Goal: Task Accomplishment & Management: Manage account settings

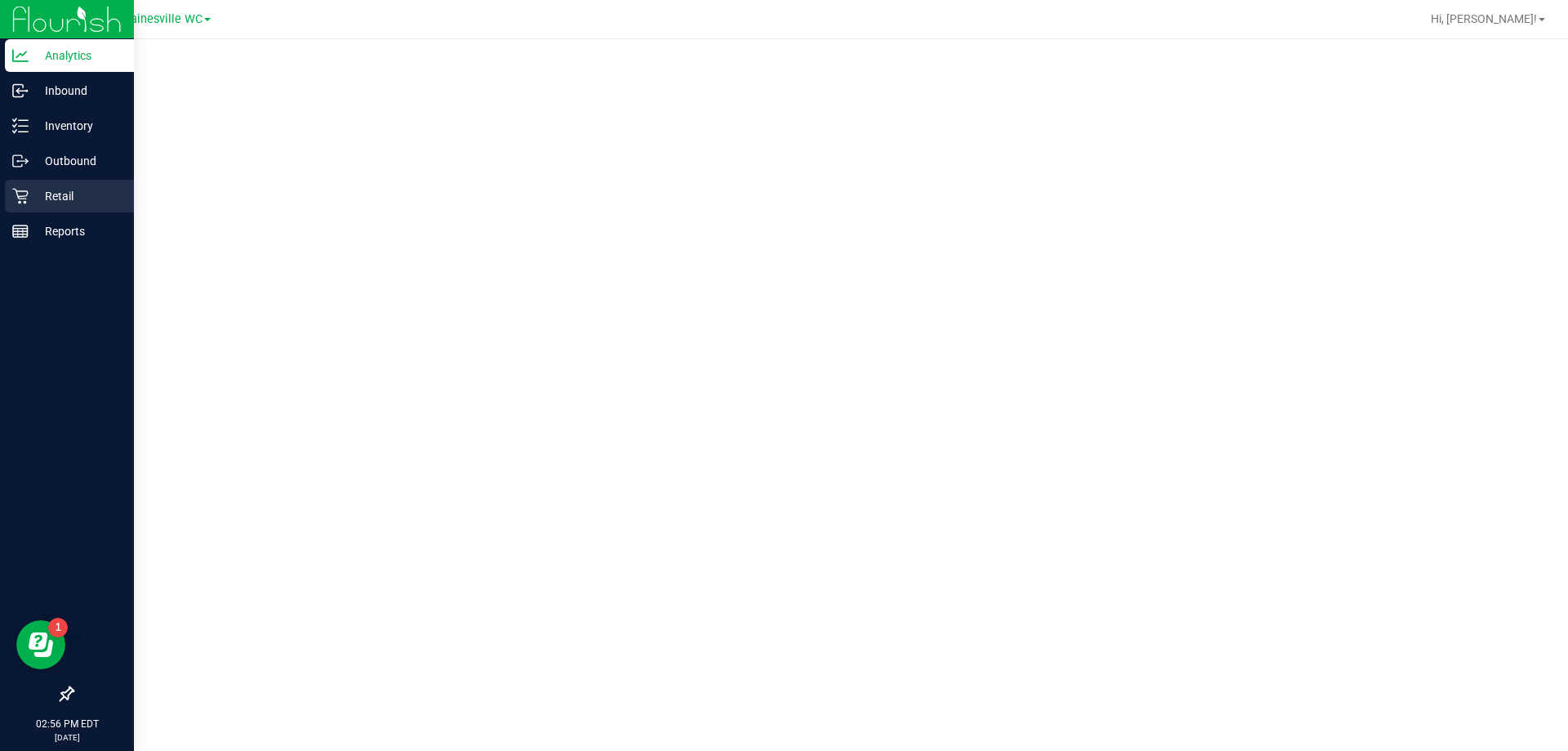
click at [25, 195] on icon at bounding box center [21, 196] width 17 height 17
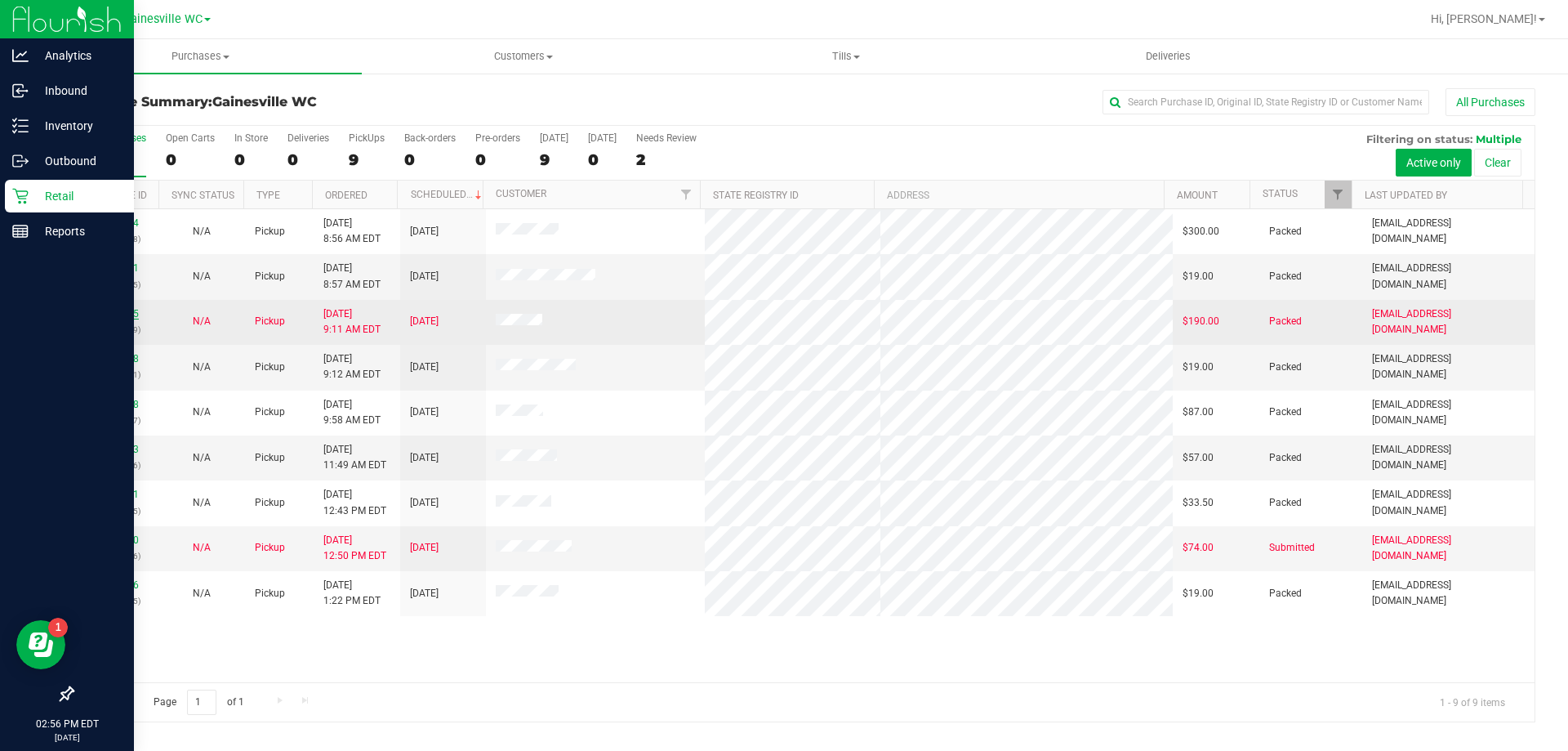
click at [100, 314] on link "12022595" at bounding box center [115, 314] width 46 height 12
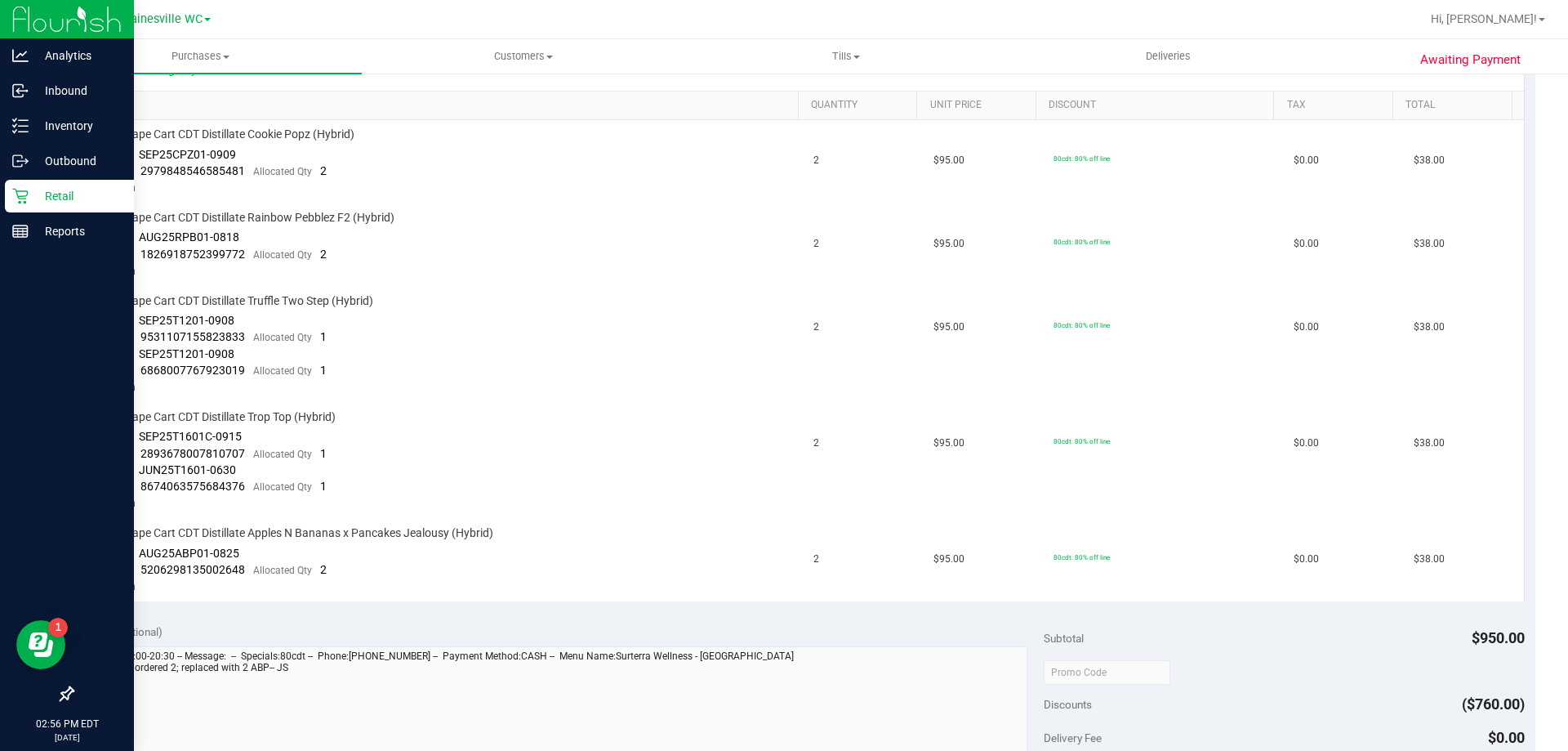
scroll to position [572, 0]
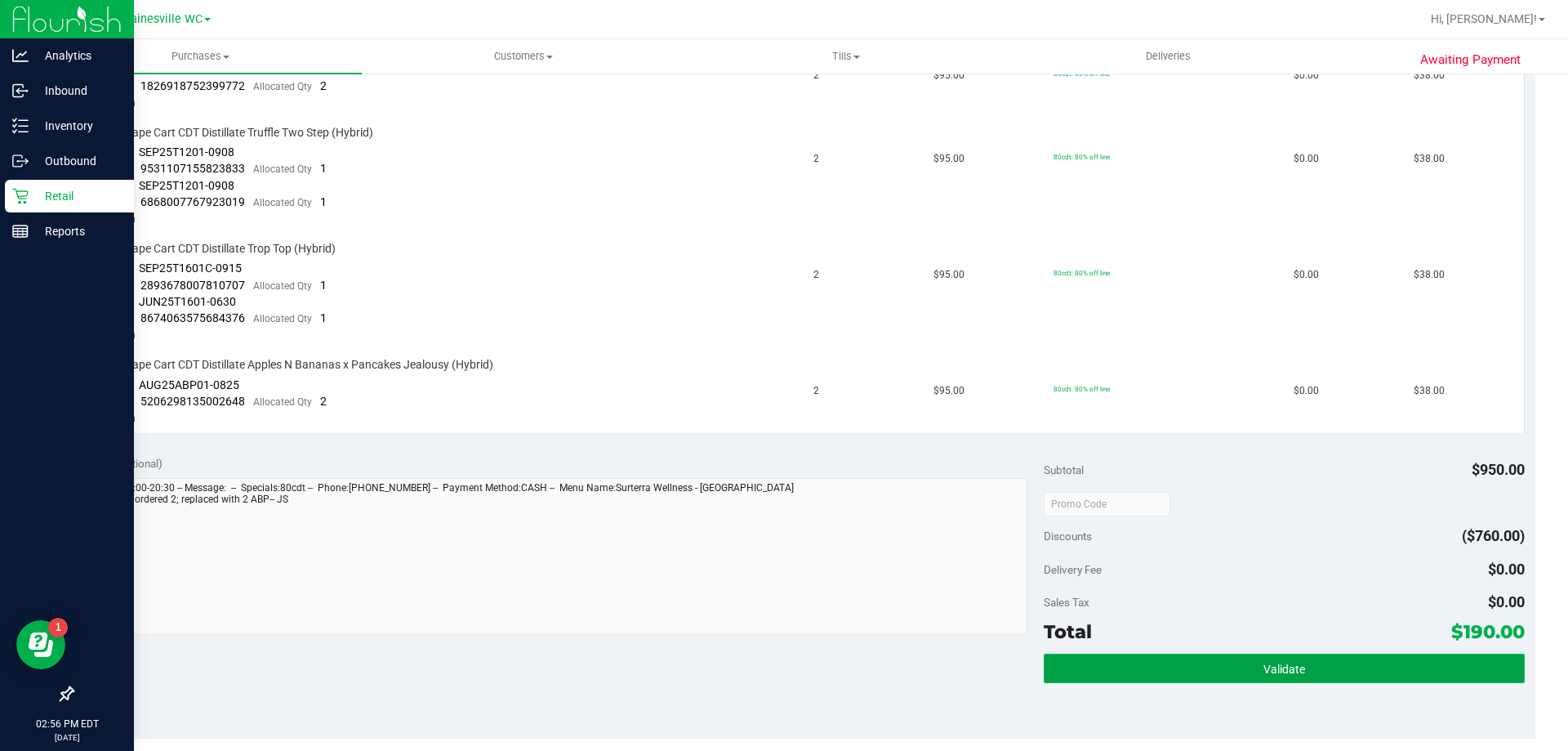
click at [1131, 670] on button "Validate" at bounding box center [1284, 668] width 480 height 29
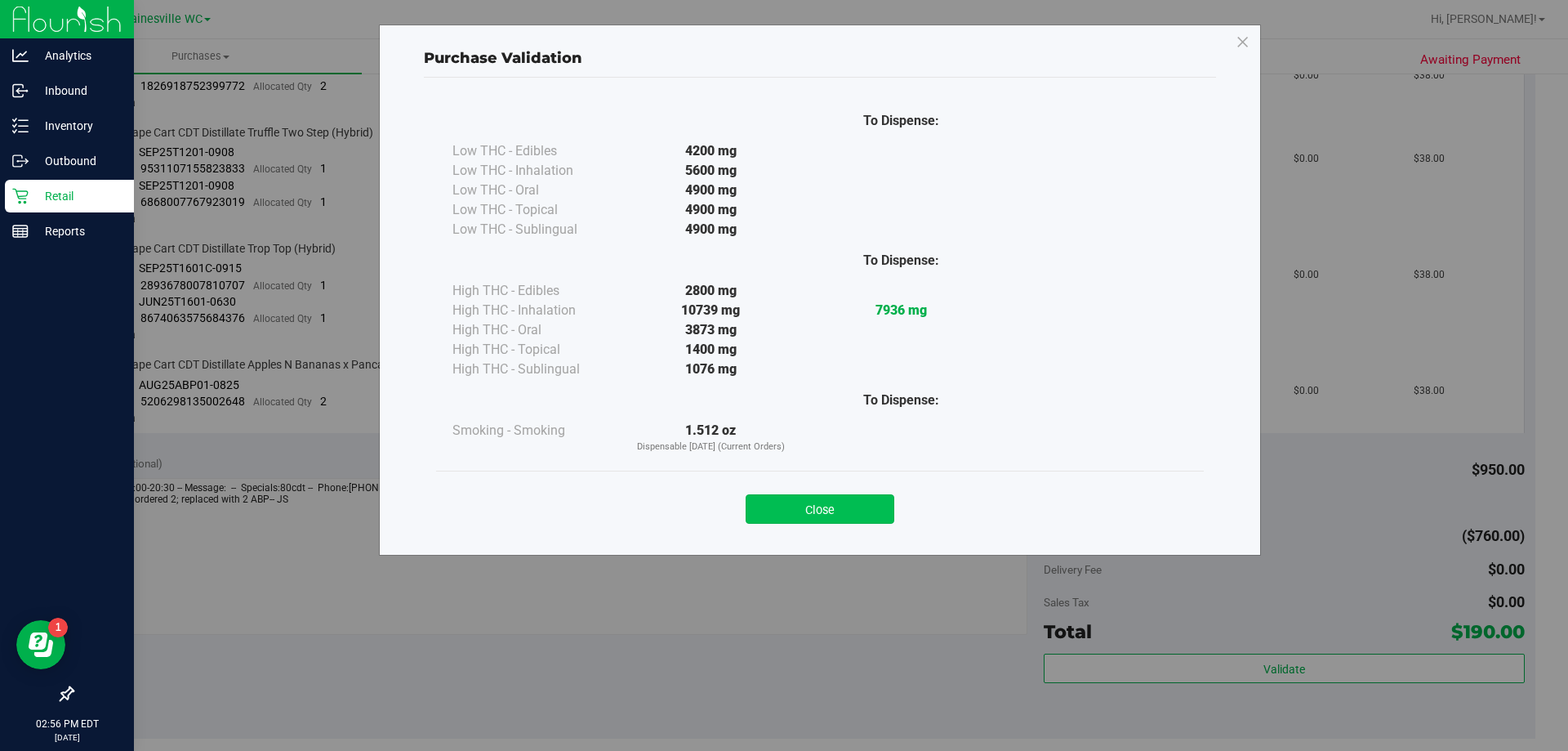
click at [825, 508] on button "Close" at bounding box center [820, 508] width 149 height 29
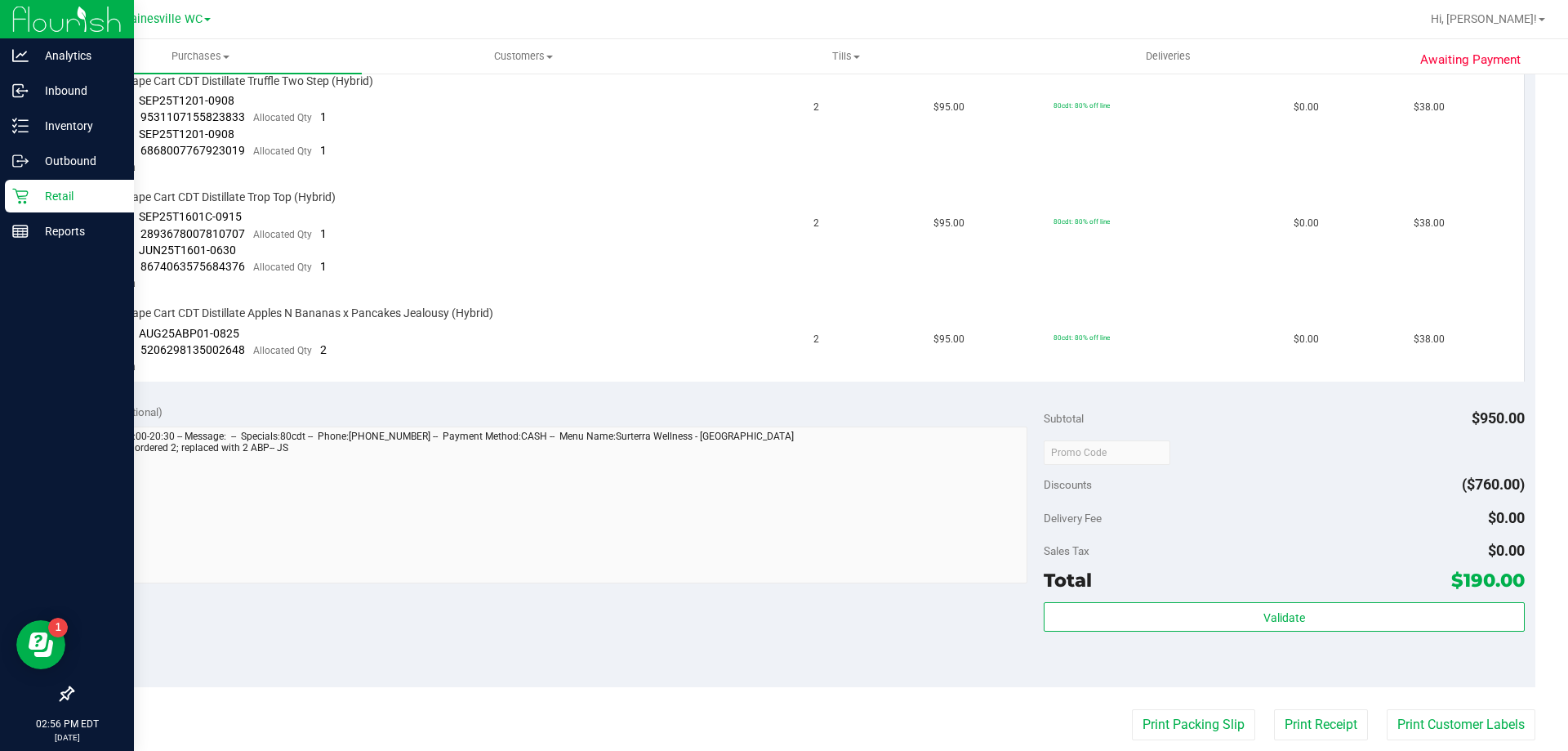
scroll to position [401, 0]
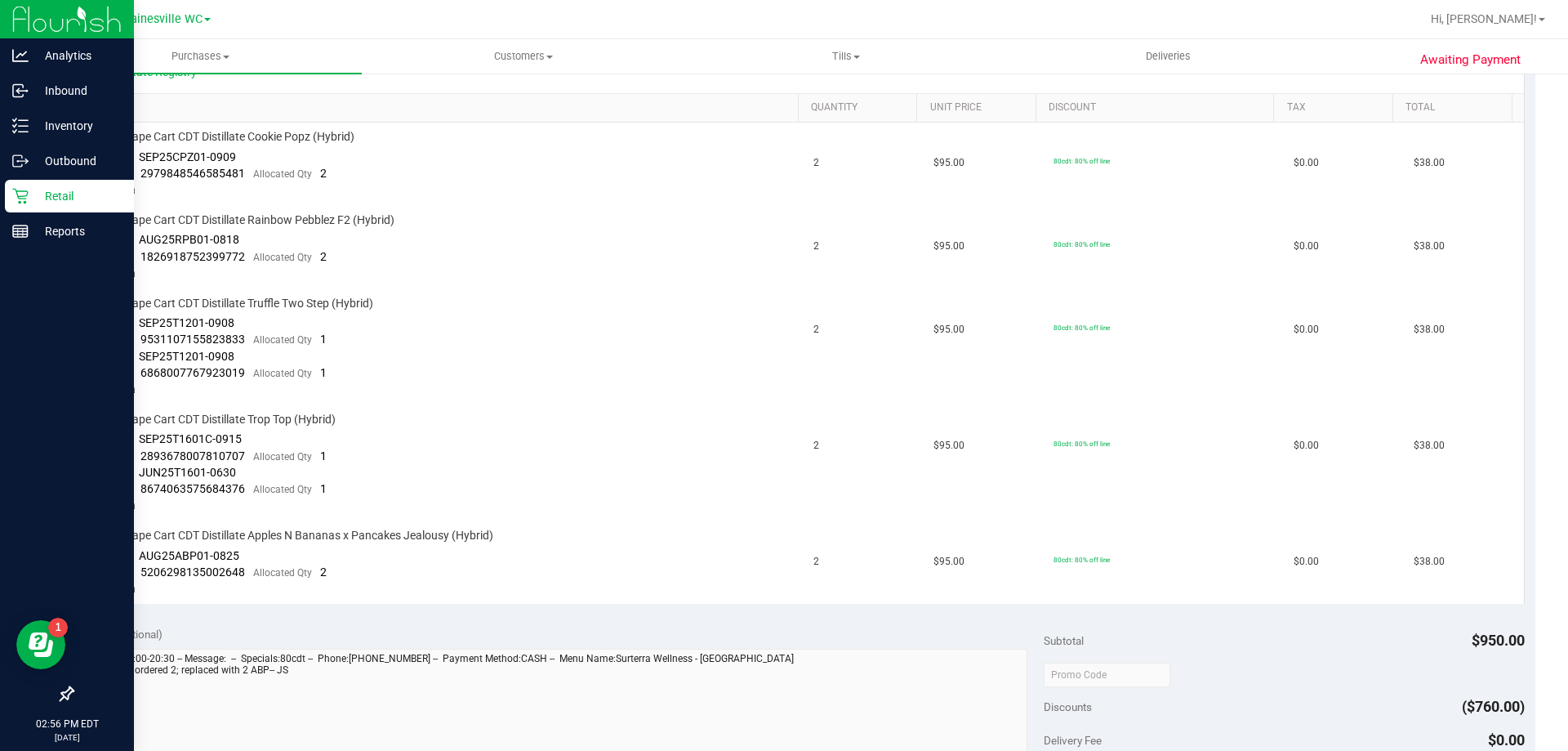
click at [34, 195] on p "Retail" at bounding box center [77, 196] width 98 height 20
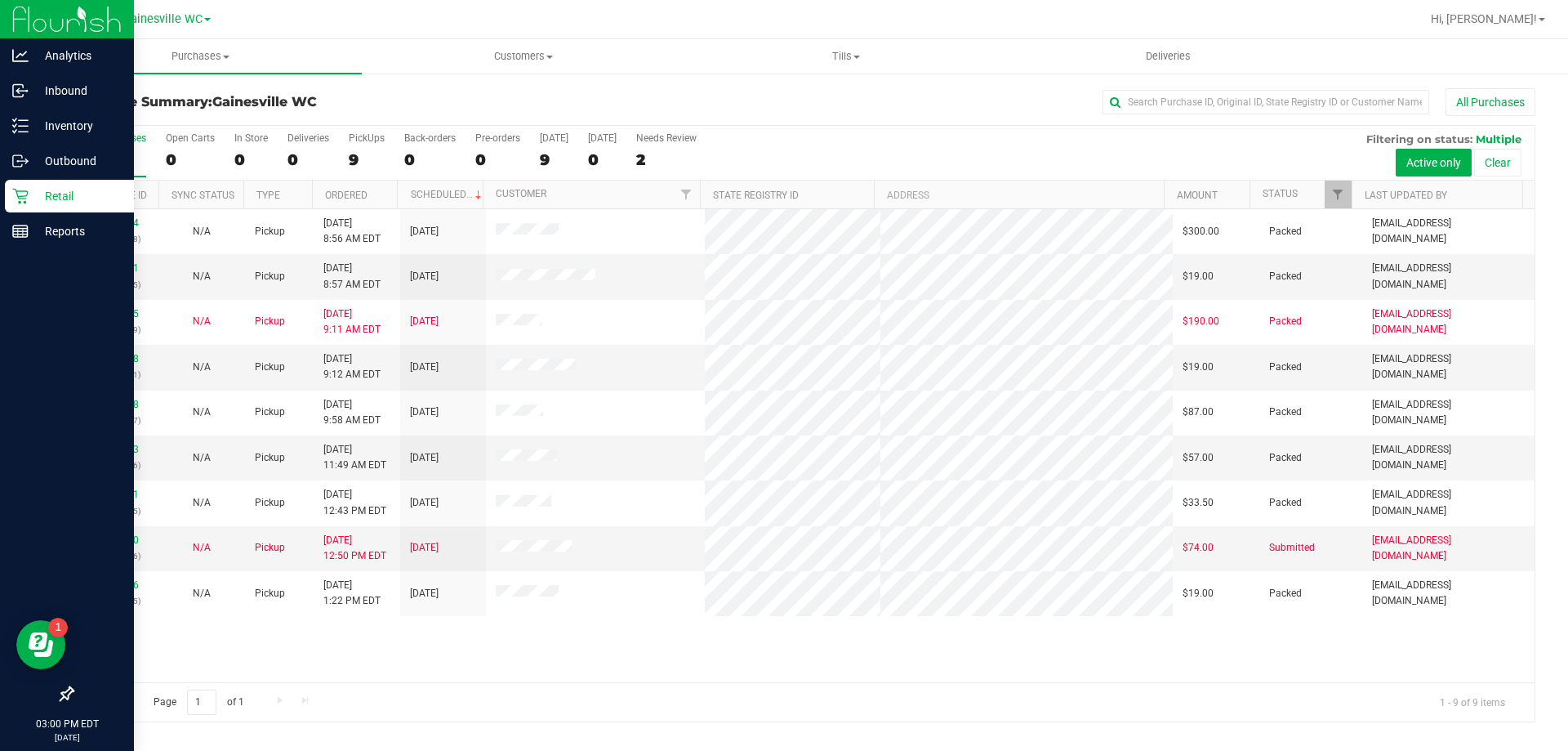
click at [61, 186] on p "Retail" at bounding box center [77, 196] width 98 height 20
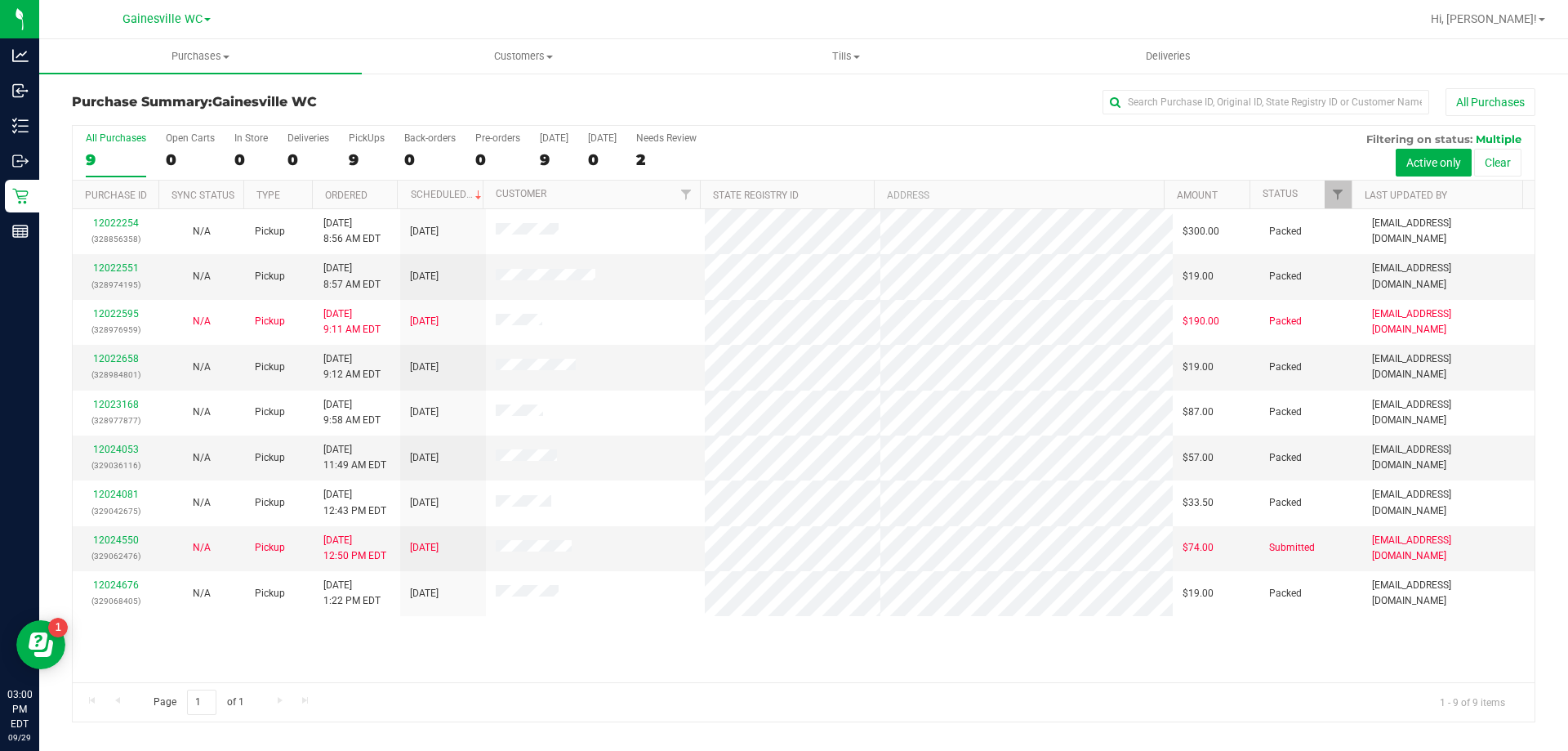
click at [112, 150] on div "9" at bounding box center [115, 160] width 61 height 19
click at [0, 0] on input "All Purchases 9" at bounding box center [0, 0] width 0 height 0
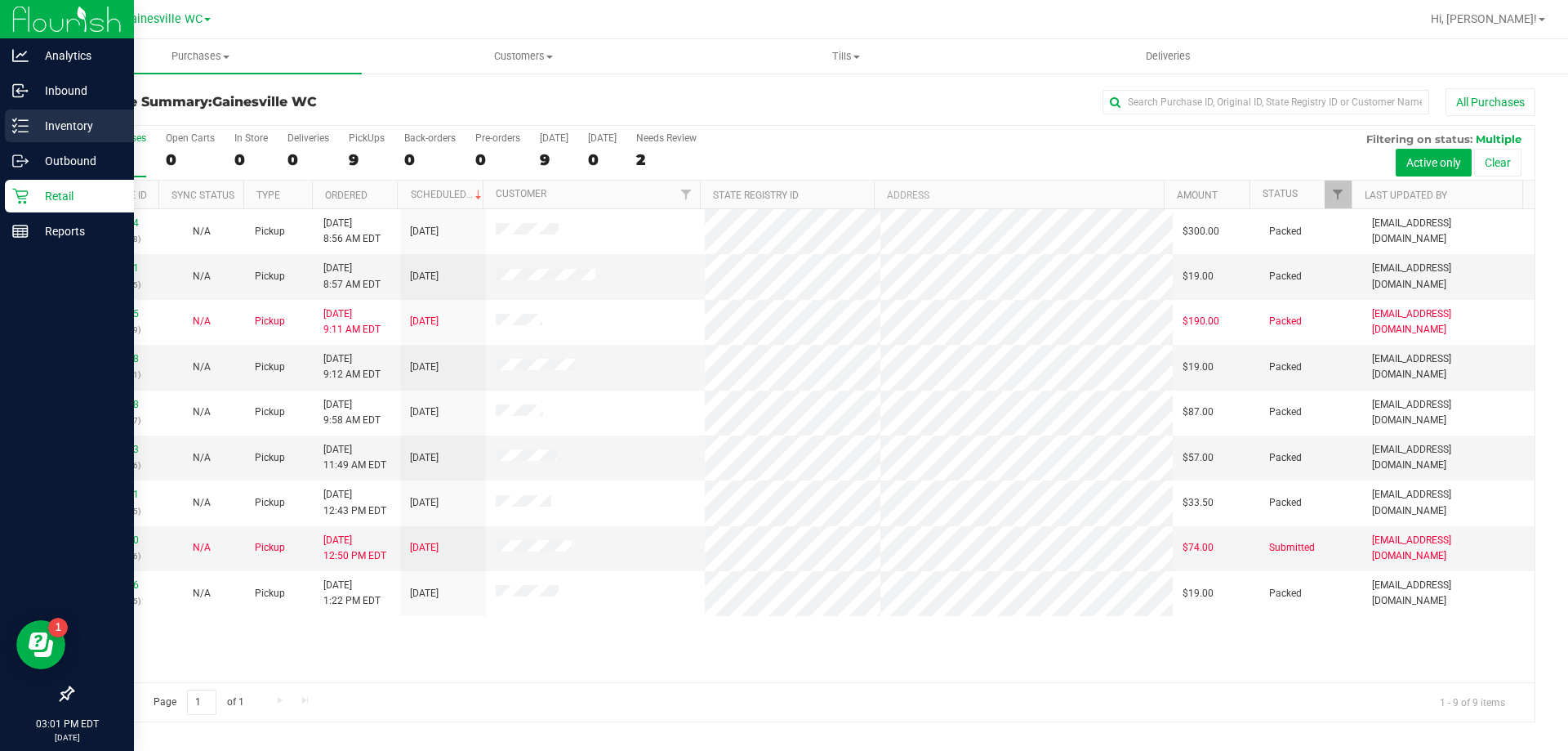
click at [36, 128] on p "Inventory" at bounding box center [77, 126] width 98 height 20
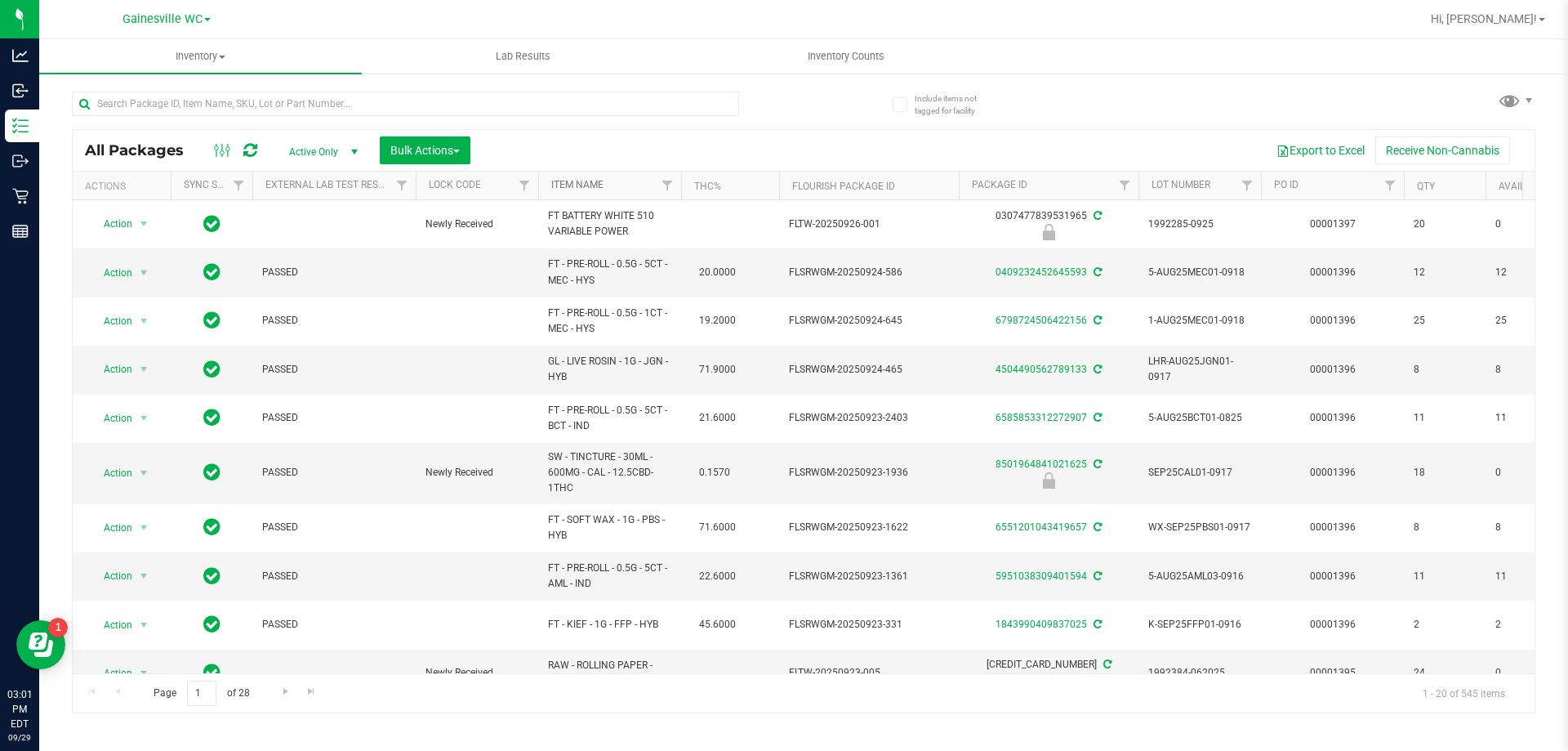
click at [601, 189] on link "Item Name" at bounding box center [577, 184] width 52 height 12
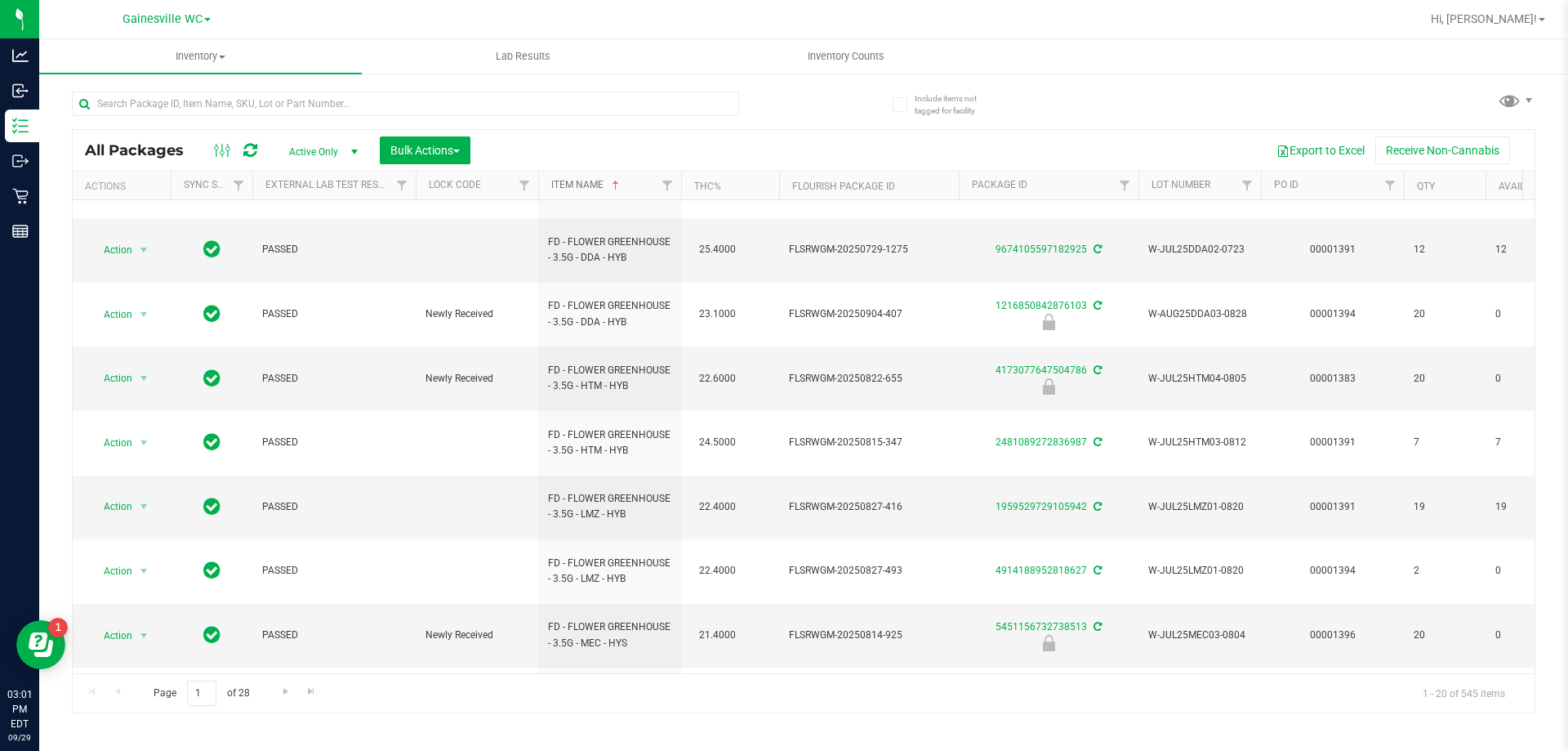
scroll to position [541, 0]
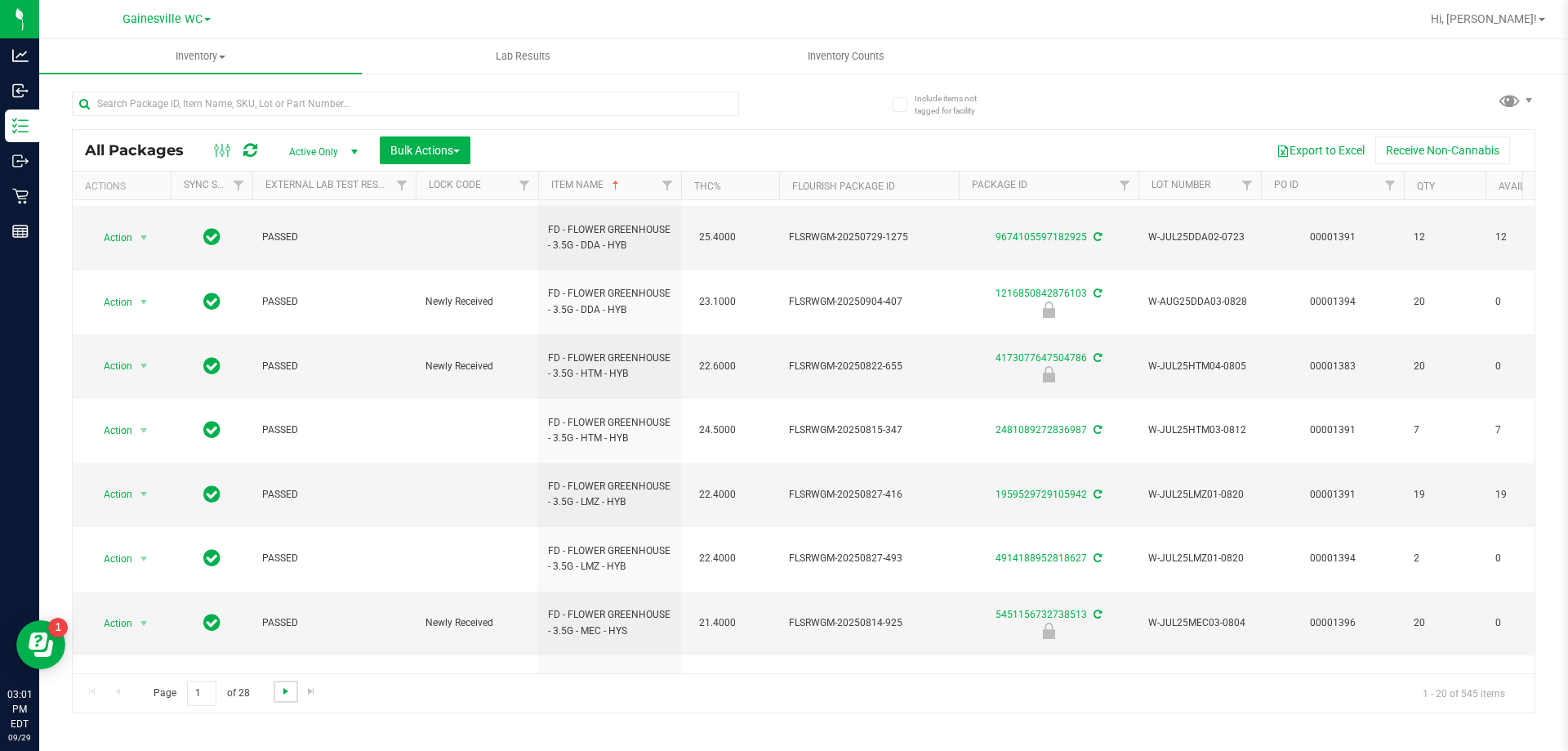
click at [280, 687] on span "Go to the next page" at bounding box center [286, 691] width 13 height 13
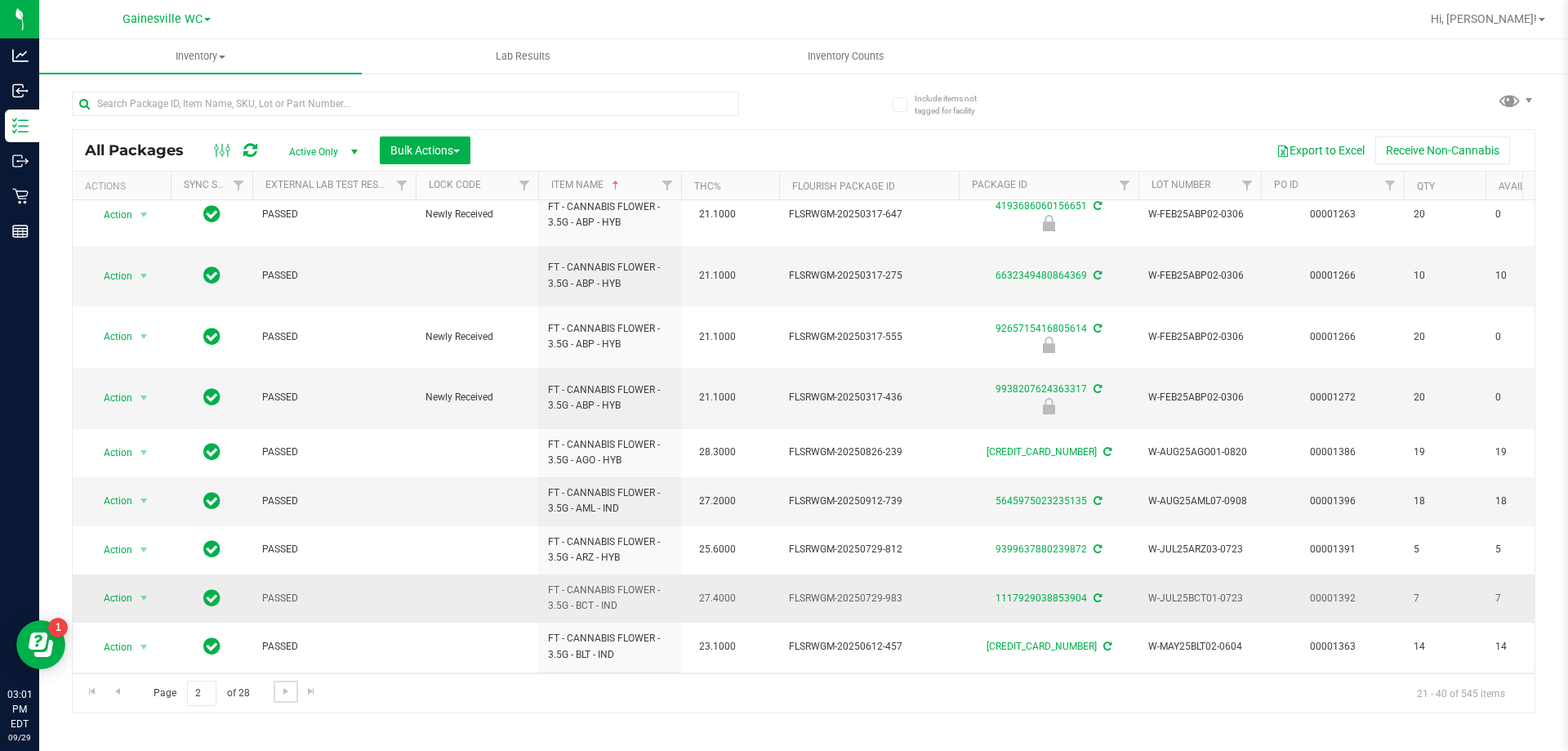
scroll to position [559, 0]
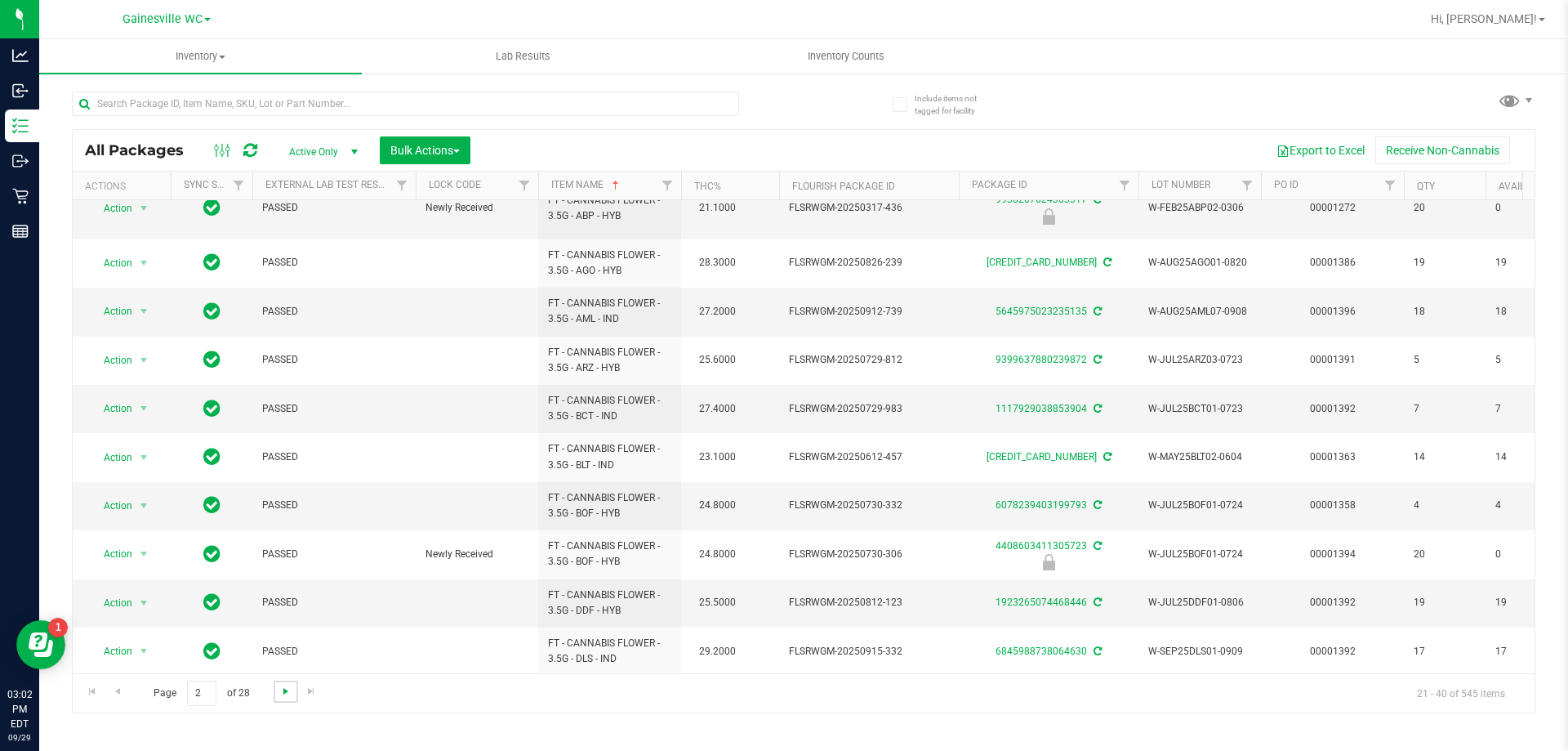
click at [282, 695] on span "Go to the next page" at bounding box center [286, 691] width 13 height 13
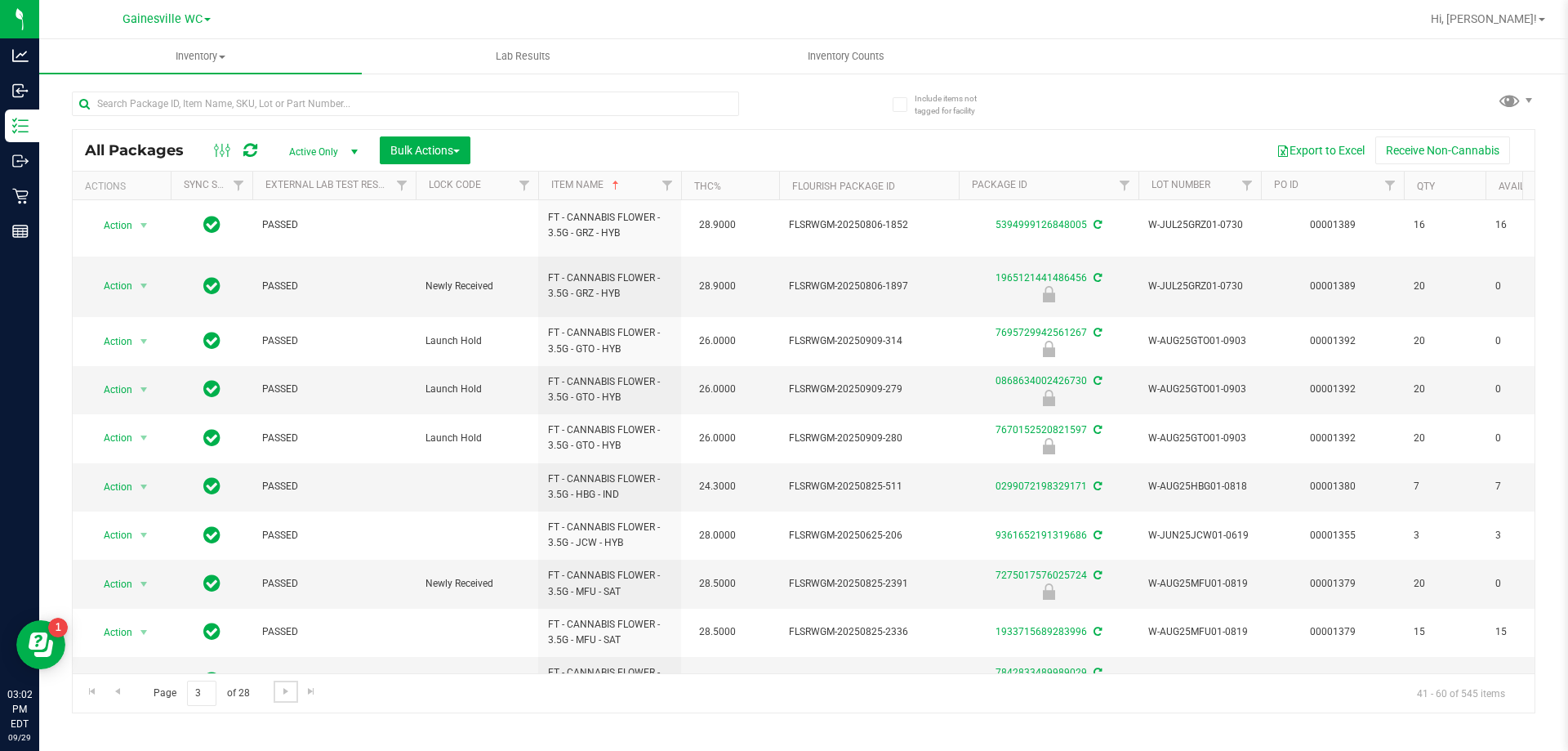
scroll to position [509, 0]
